Goal: Find specific page/section: Find specific page/section

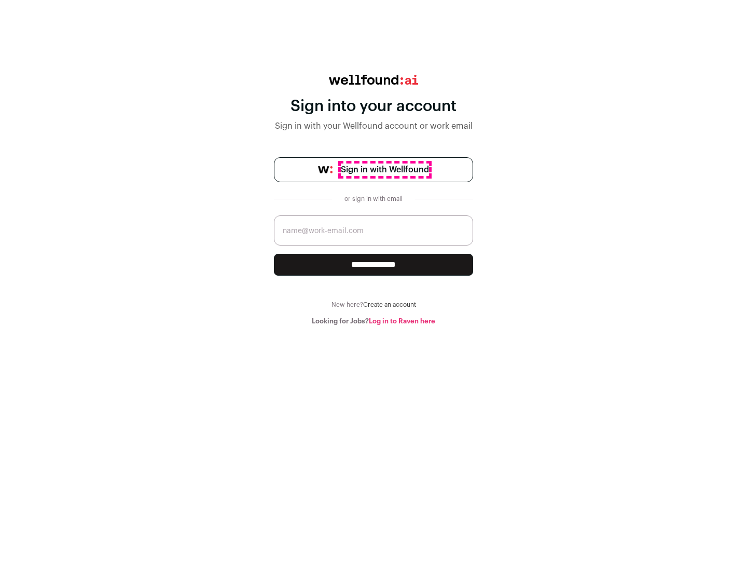
click at [384, 170] on span "Sign in with Wellfound" at bounding box center [385, 169] width 88 height 12
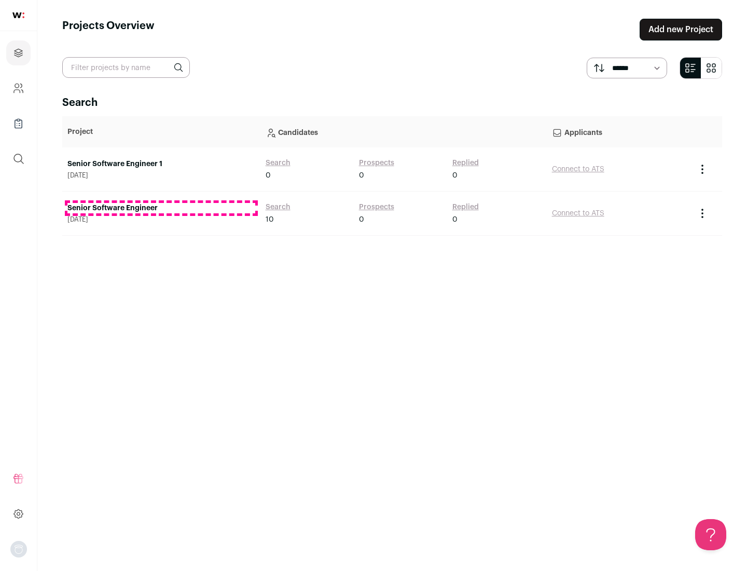
click at [161, 208] on link "Senior Software Engineer" at bounding box center [161, 208] width 188 height 10
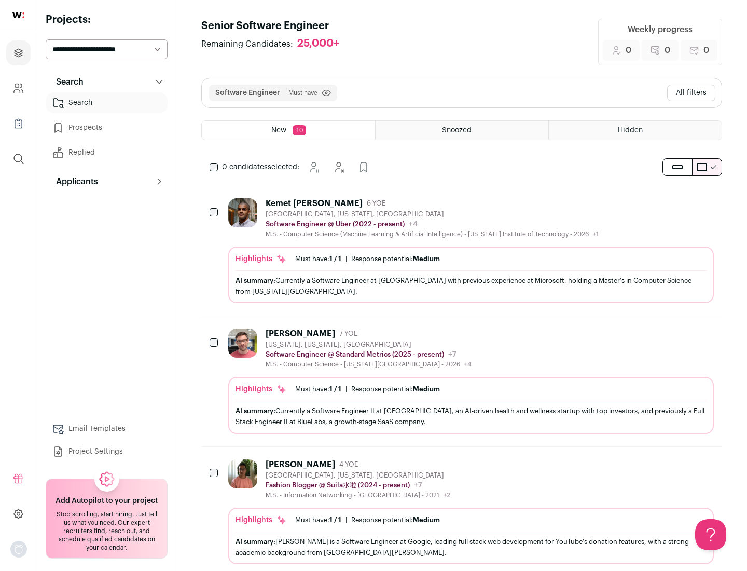
click at [462, 251] on div "Highlights Must have: 1 / 1 How many must haves have been fulfilled? | Response…" at bounding box center [470, 274] width 485 height 57
